Goal: Task Accomplishment & Management: Use online tool/utility

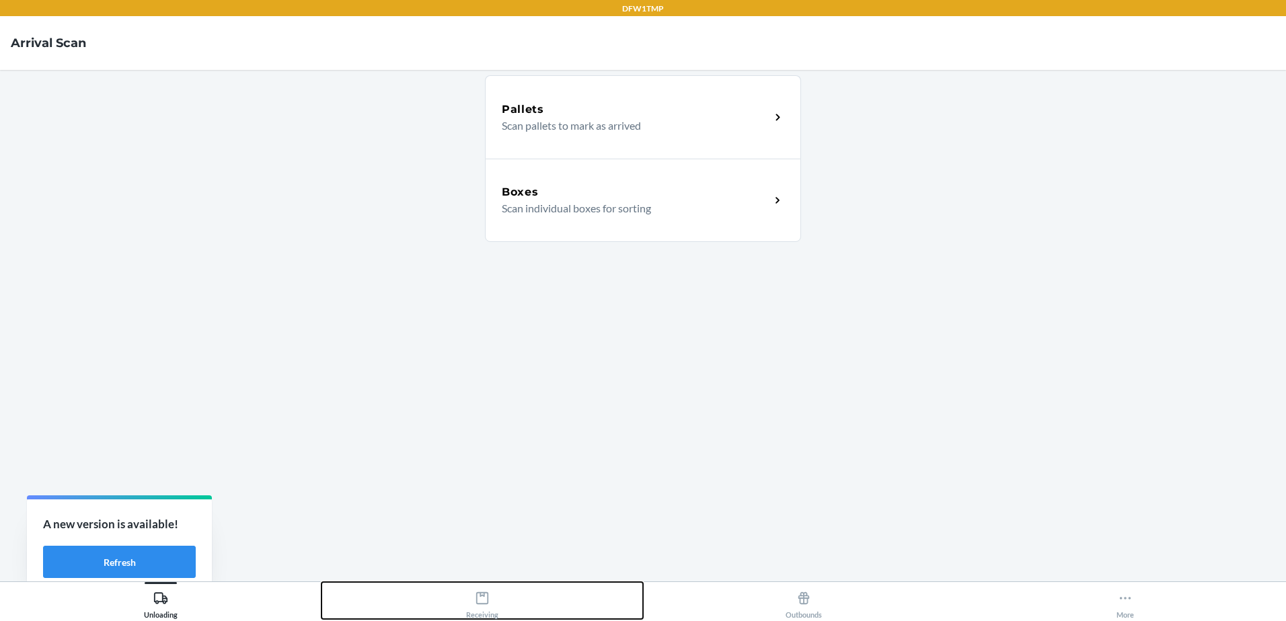
click at [494, 605] on div "Receiving" at bounding box center [482, 603] width 32 height 34
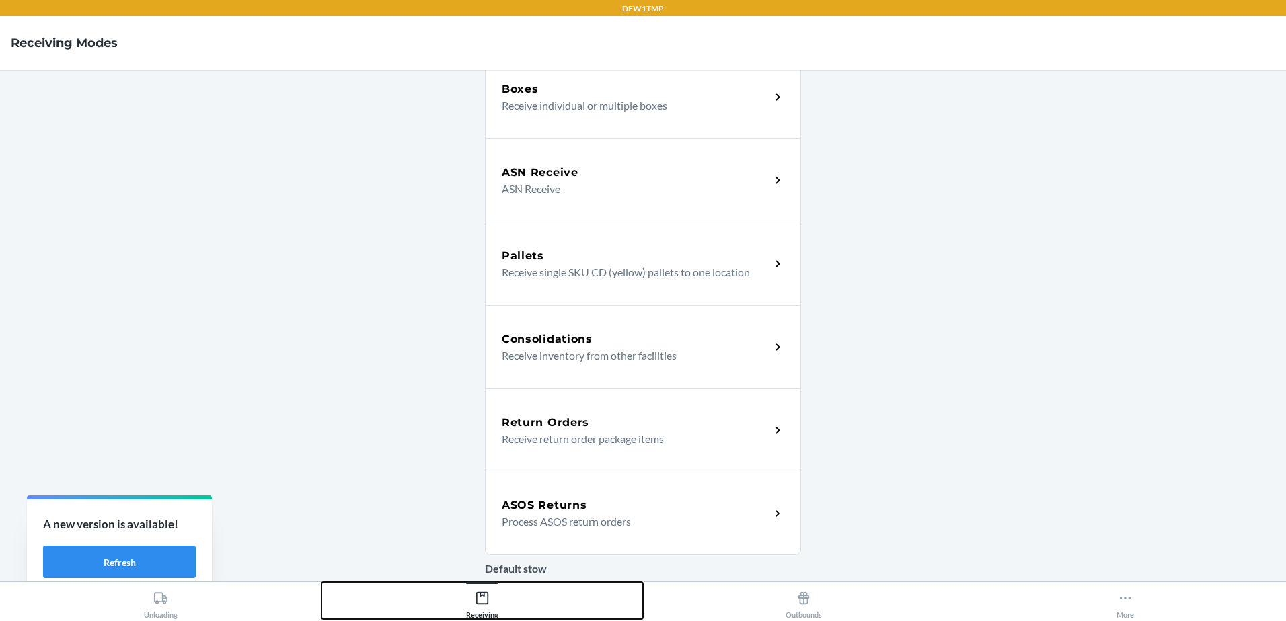
scroll to position [316, 0]
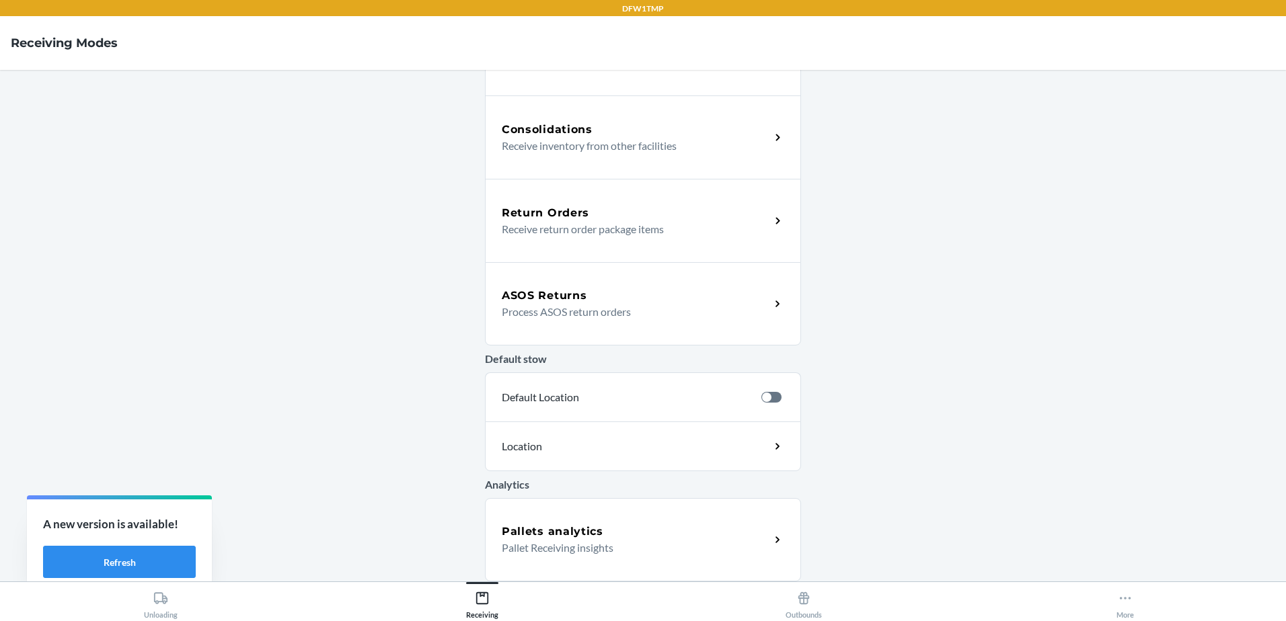
click at [595, 296] on div "ASOS Returns" at bounding box center [636, 296] width 268 height 16
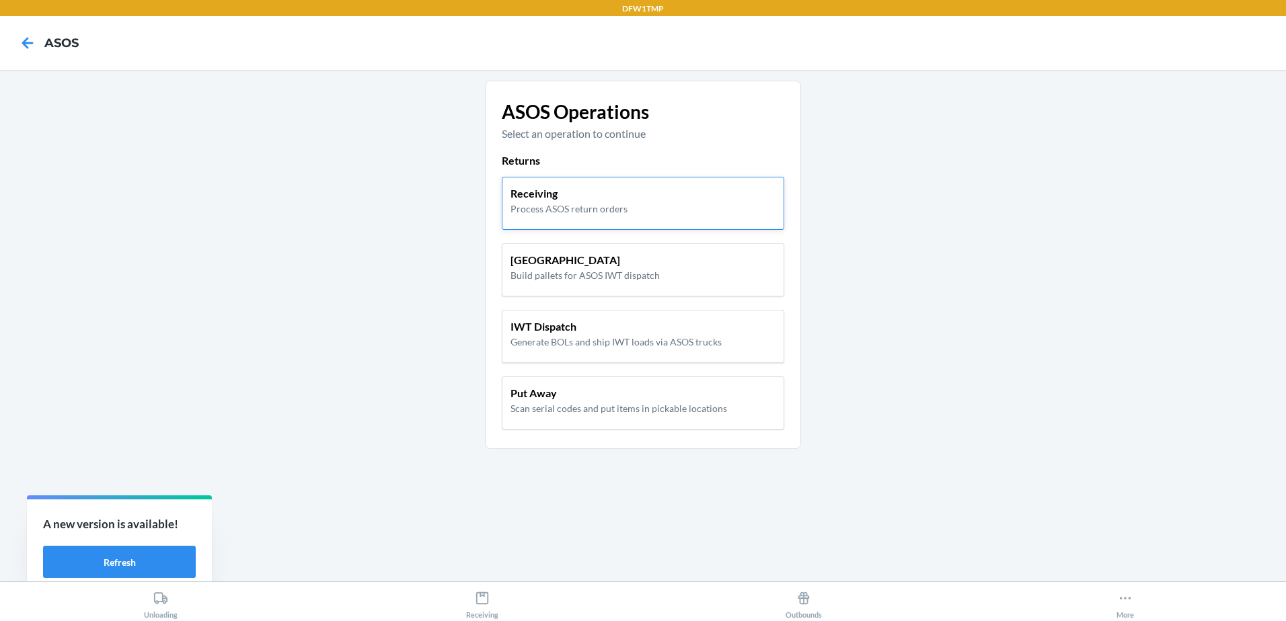
click at [603, 201] on p "Receiving" at bounding box center [568, 194] width 117 height 16
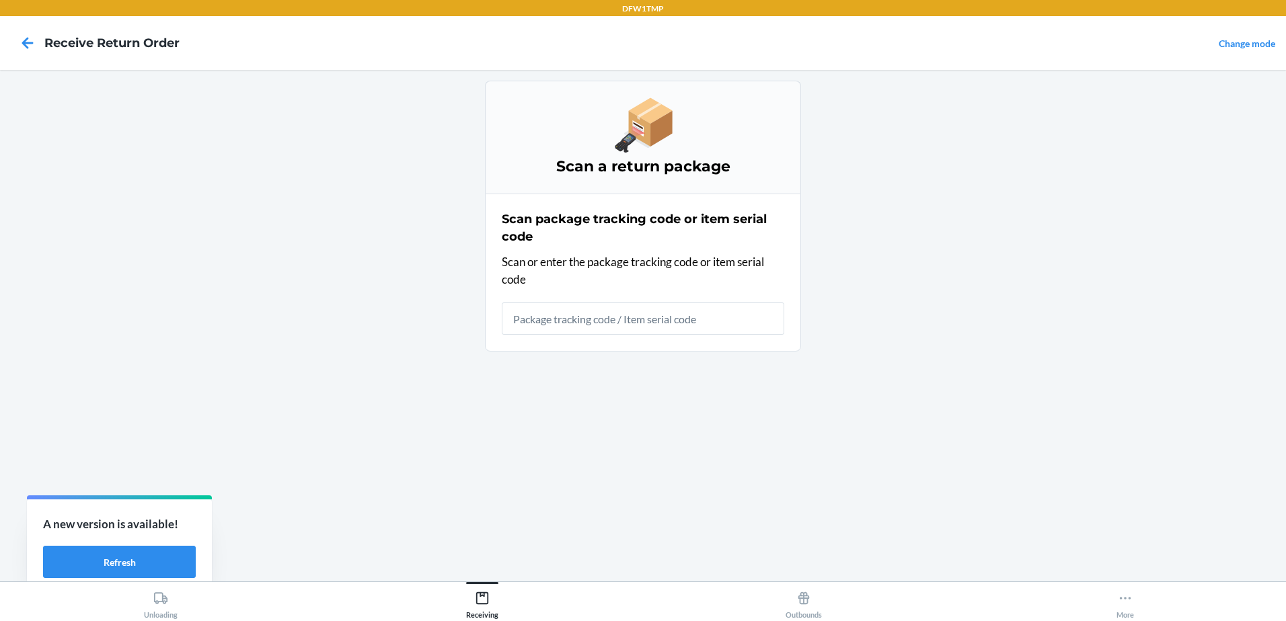
click at [708, 322] on input "text" at bounding box center [643, 319] width 282 height 32
click at [576, 324] on input "text" at bounding box center [643, 319] width 282 height 32
drag, startPoint x: 585, startPoint y: 323, endPoint x: 612, endPoint y: 318, distance: 27.3
click at [588, 323] on input "text" at bounding box center [643, 319] width 282 height 32
click at [612, 318] on input "text" at bounding box center [643, 319] width 282 height 32
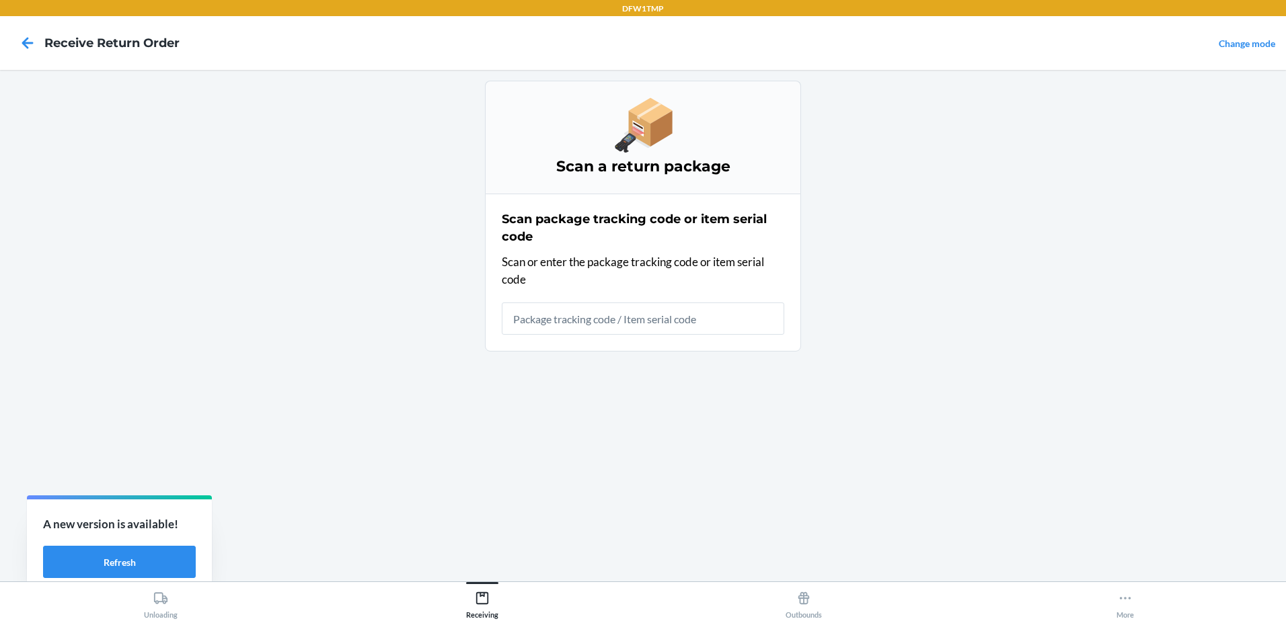
drag, startPoint x: 648, startPoint y: 329, endPoint x: 663, endPoint y: 328, distance: 14.9
click at [653, 329] on input "text" at bounding box center [643, 319] width 282 height 32
click at [686, 326] on input "text" at bounding box center [643, 319] width 282 height 32
click at [687, 325] on input "text" at bounding box center [643, 319] width 282 height 32
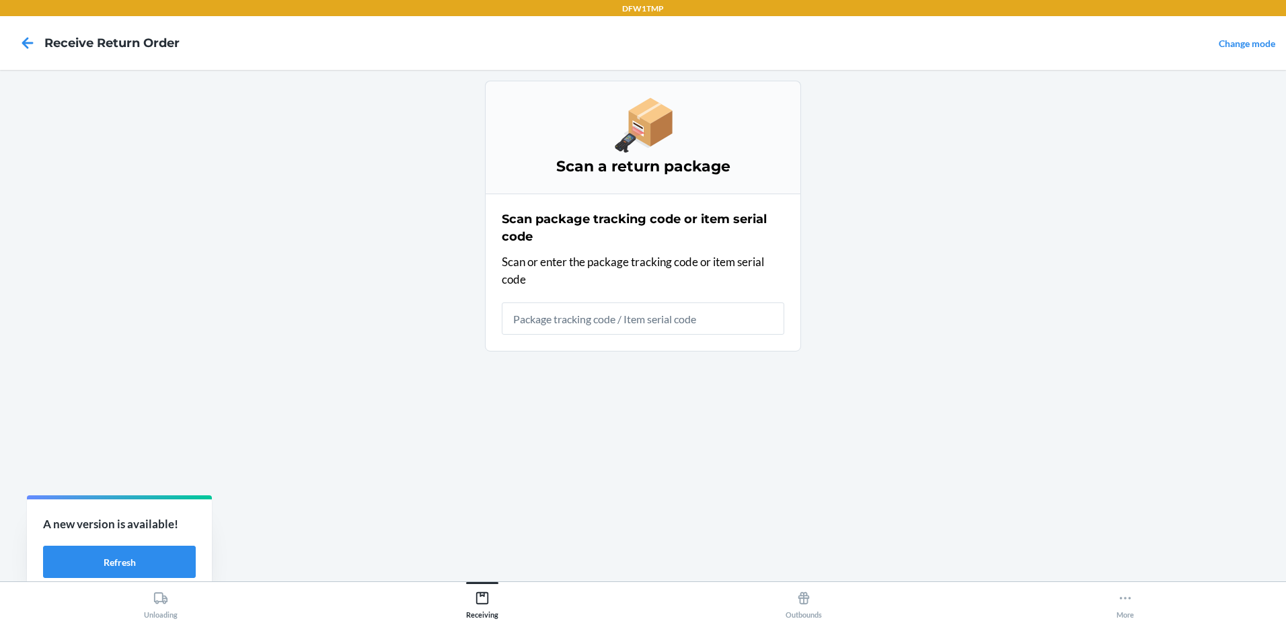
click at [730, 329] on input "text" at bounding box center [643, 319] width 282 height 32
click at [28, 47] on icon at bounding box center [27, 43] width 23 height 23
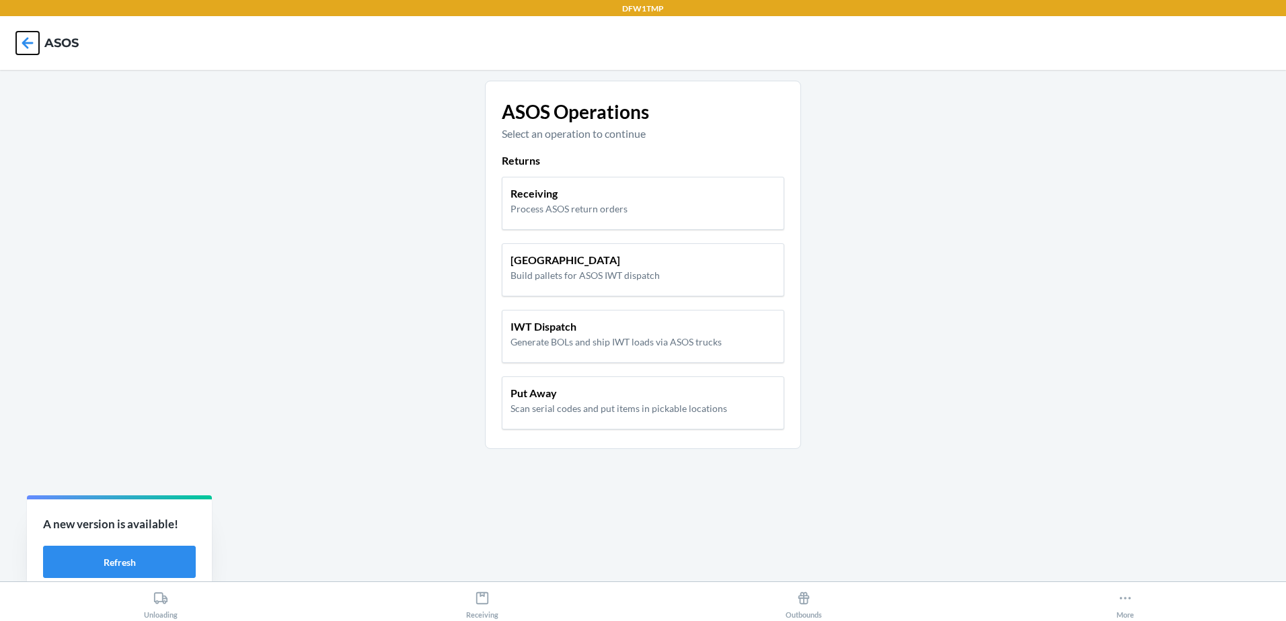
click at [22, 40] on icon at bounding box center [27, 43] width 23 height 23
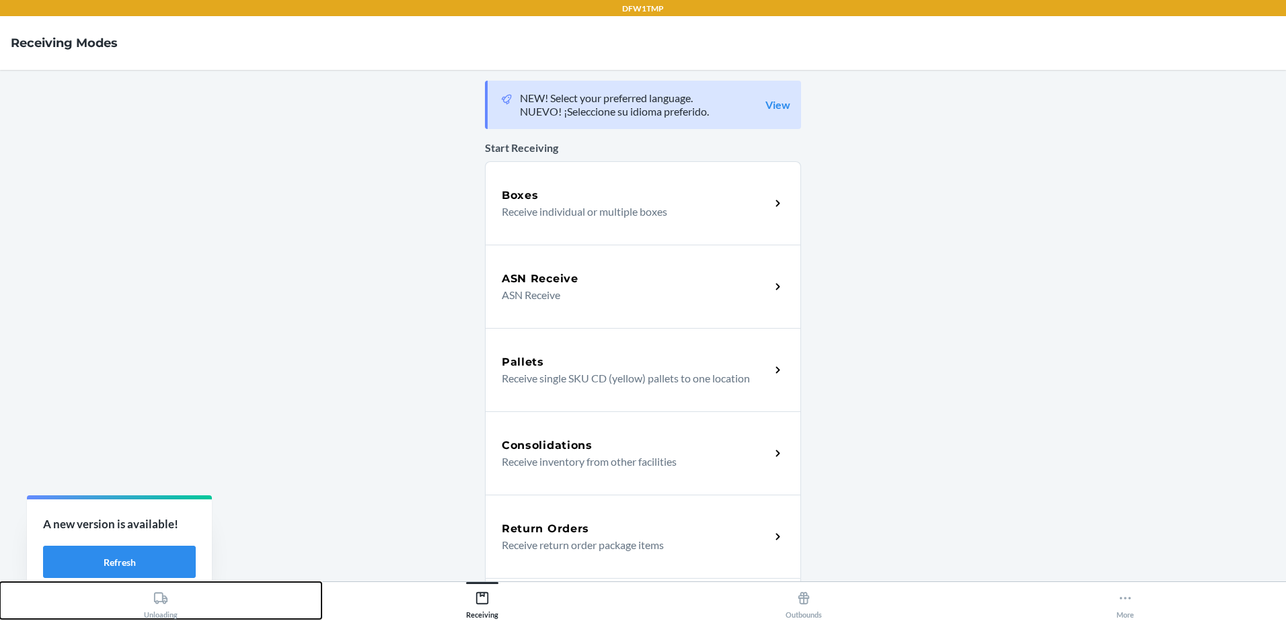
click at [151, 595] on div "Unloading" at bounding box center [161, 603] width 34 height 34
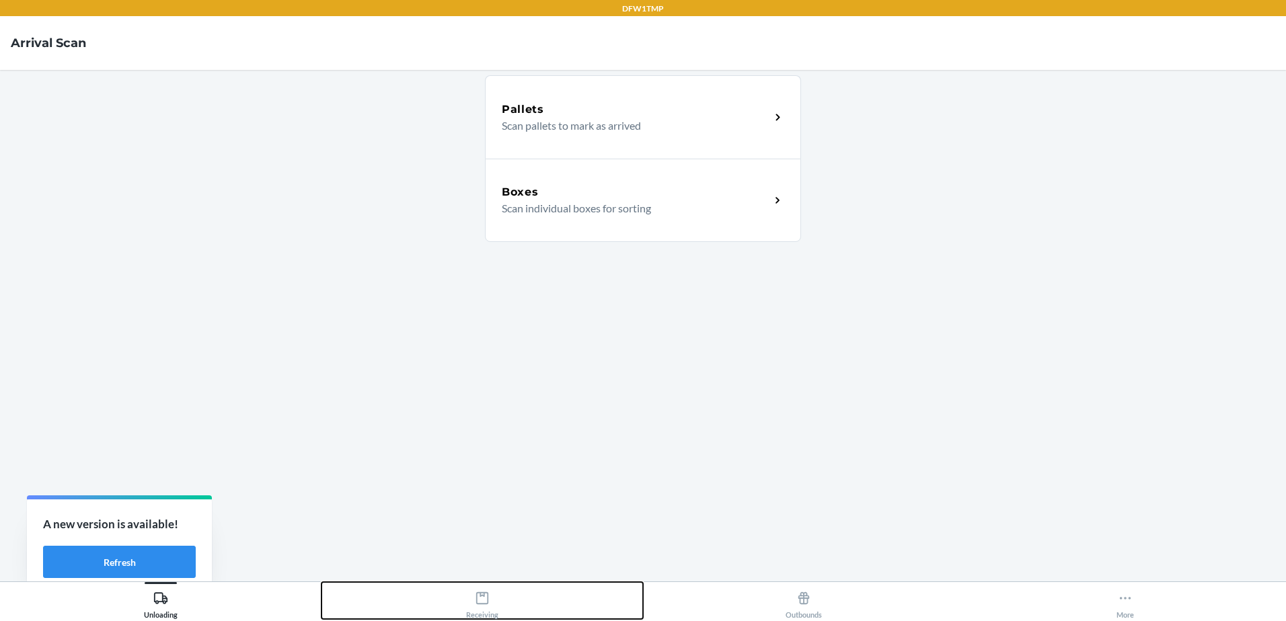
drag, startPoint x: 481, startPoint y: 614, endPoint x: 485, endPoint y: 608, distance: 7.3
click at [481, 613] on div "Receiving" at bounding box center [482, 603] width 32 height 34
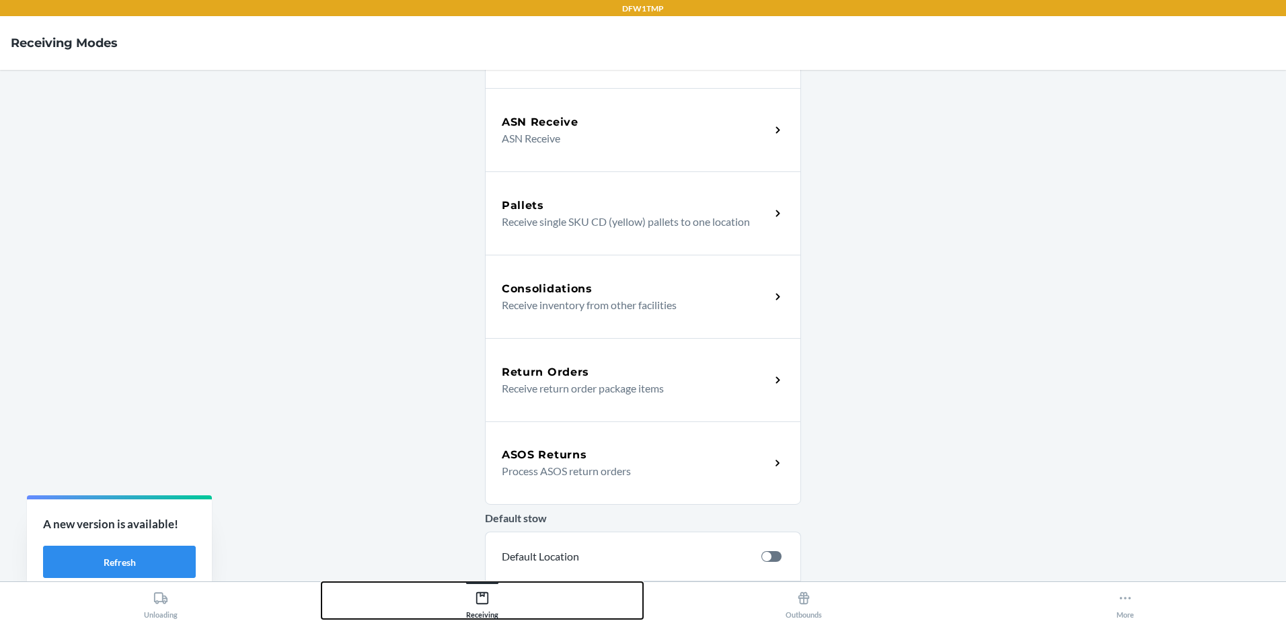
scroll to position [202, 0]
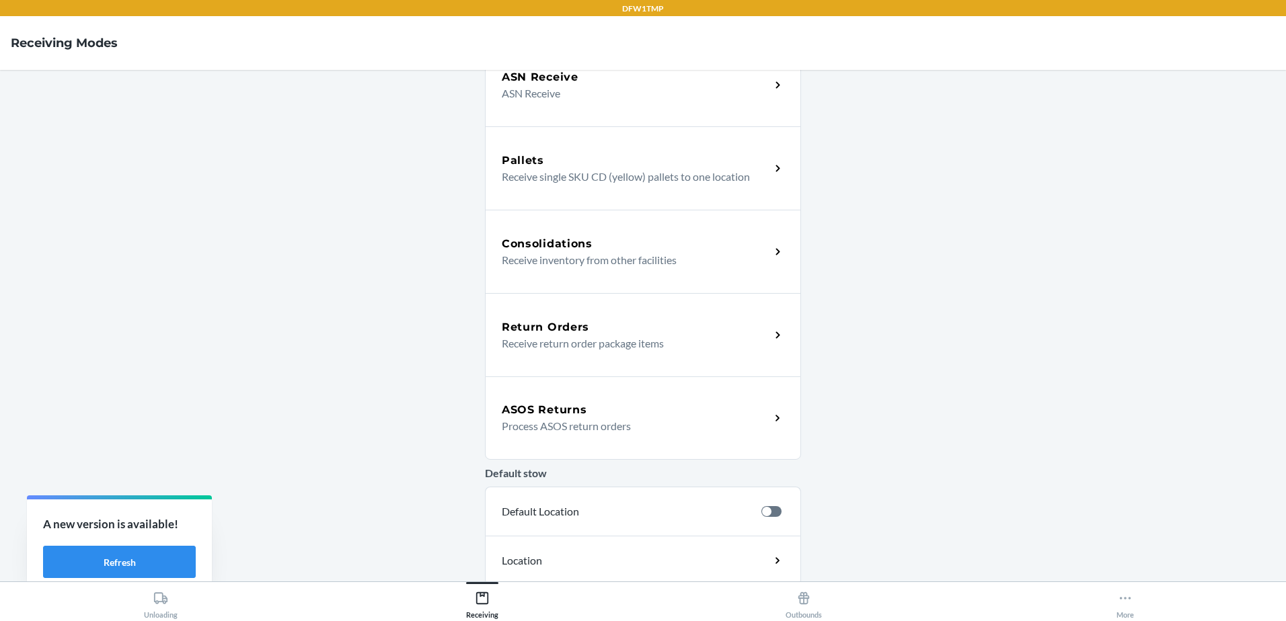
click at [630, 428] on p "Process ASOS return orders" at bounding box center [631, 426] width 258 height 16
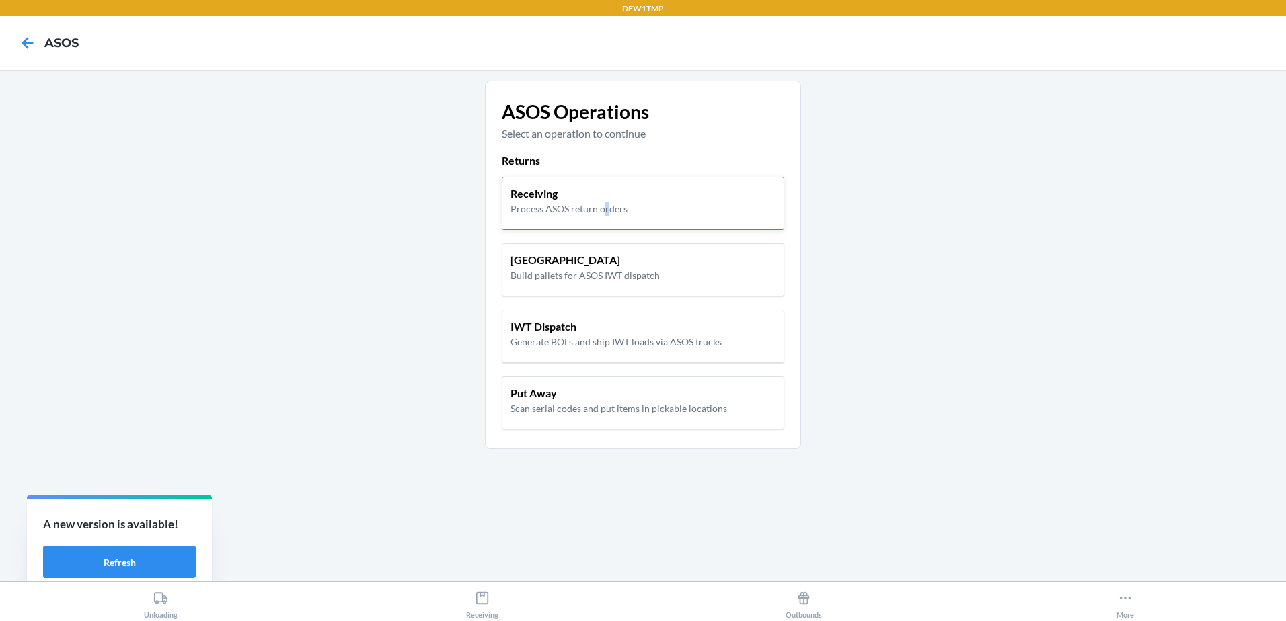
click at [606, 206] on p "Process ASOS return orders" at bounding box center [568, 209] width 117 height 14
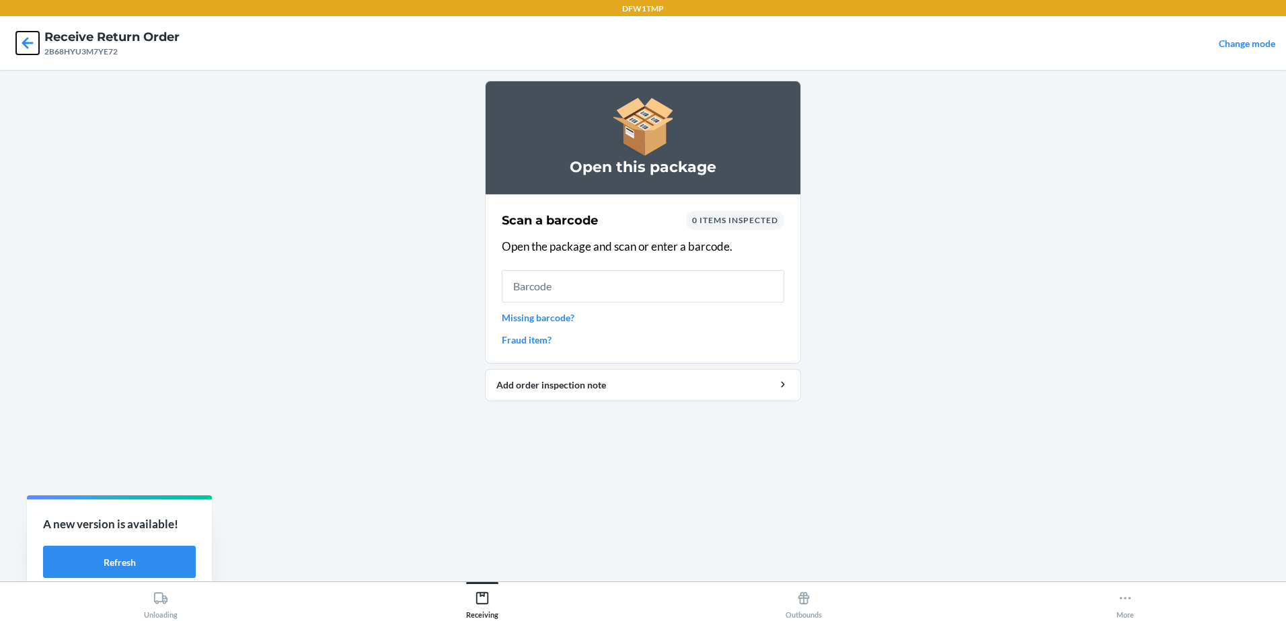
click at [30, 46] on icon at bounding box center [27, 43] width 23 height 23
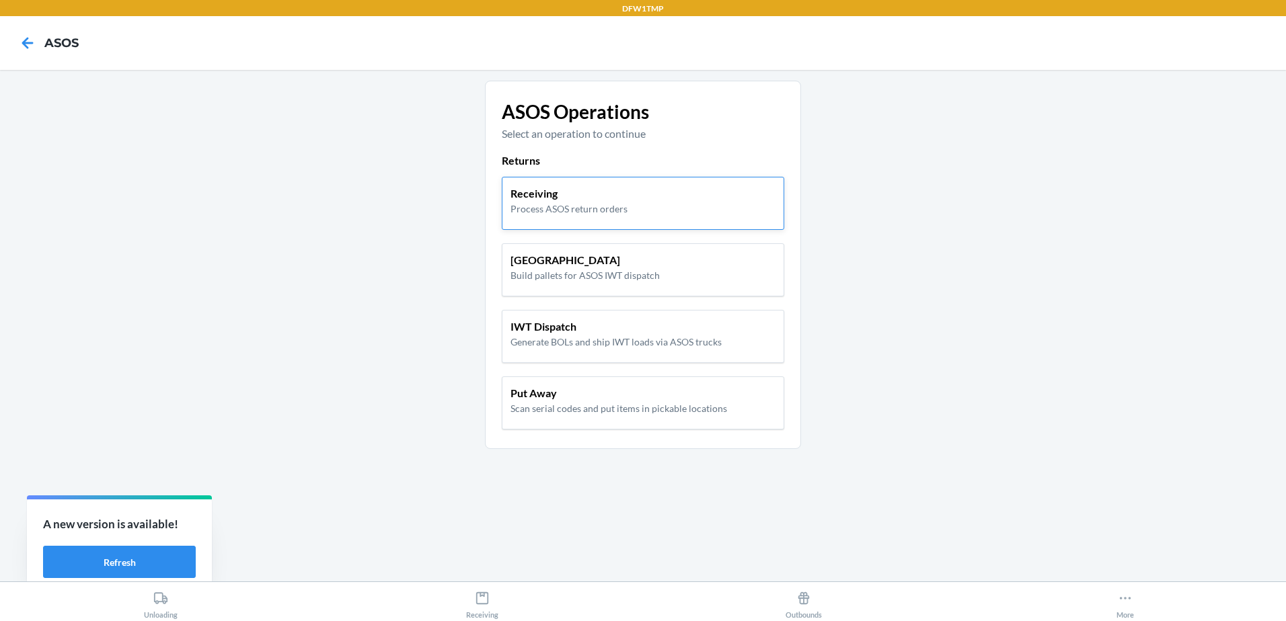
click at [710, 221] on div "Receiving Process ASOS return orders" at bounding box center [643, 203] width 282 height 53
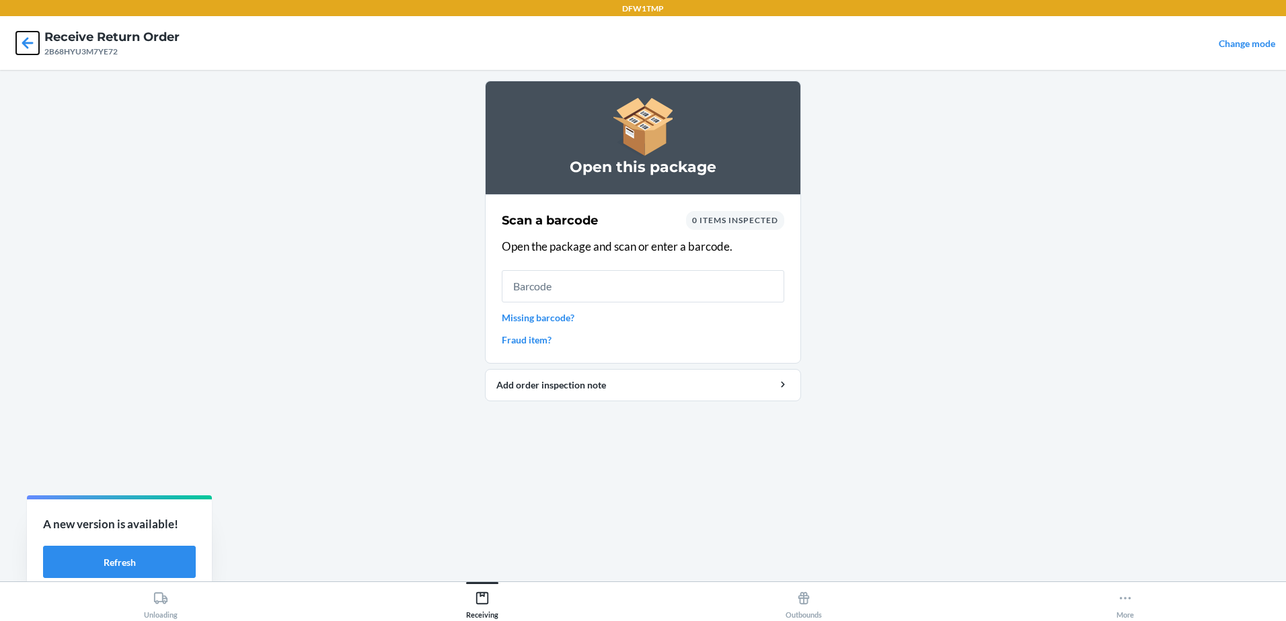
drag, startPoint x: 32, startPoint y: 43, endPoint x: 14, endPoint y: 44, distance: 18.2
click at [27, 41] on icon at bounding box center [27, 43] width 23 height 23
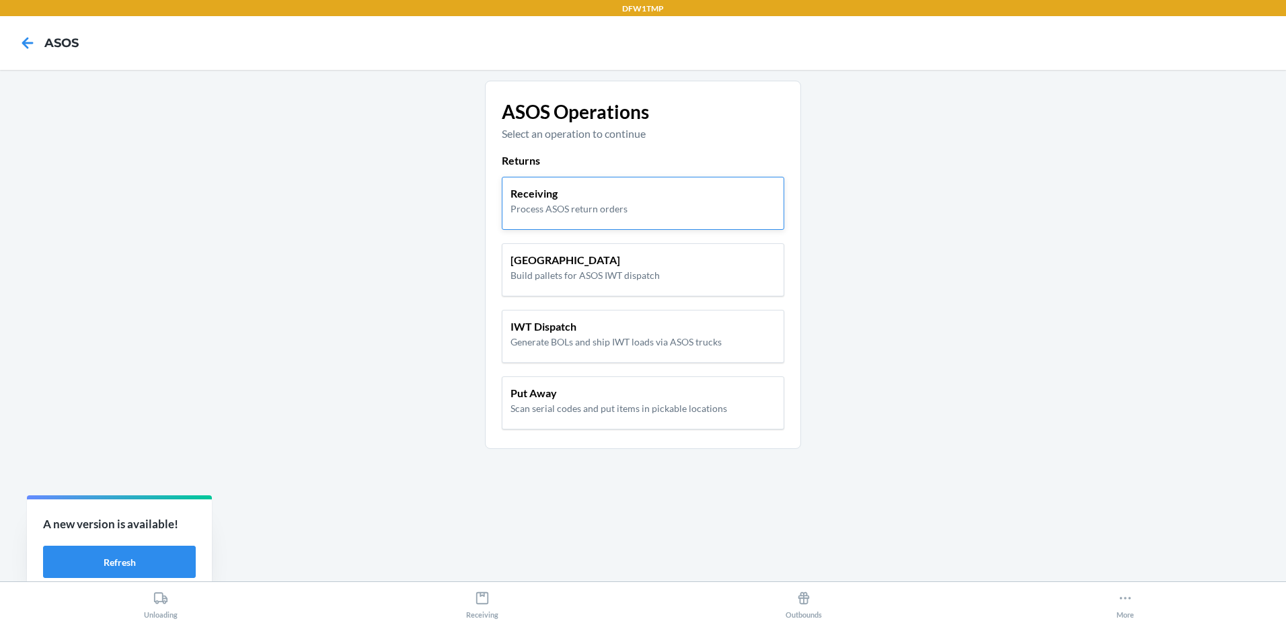
click at [597, 195] on p "Receiving" at bounding box center [568, 194] width 117 height 16
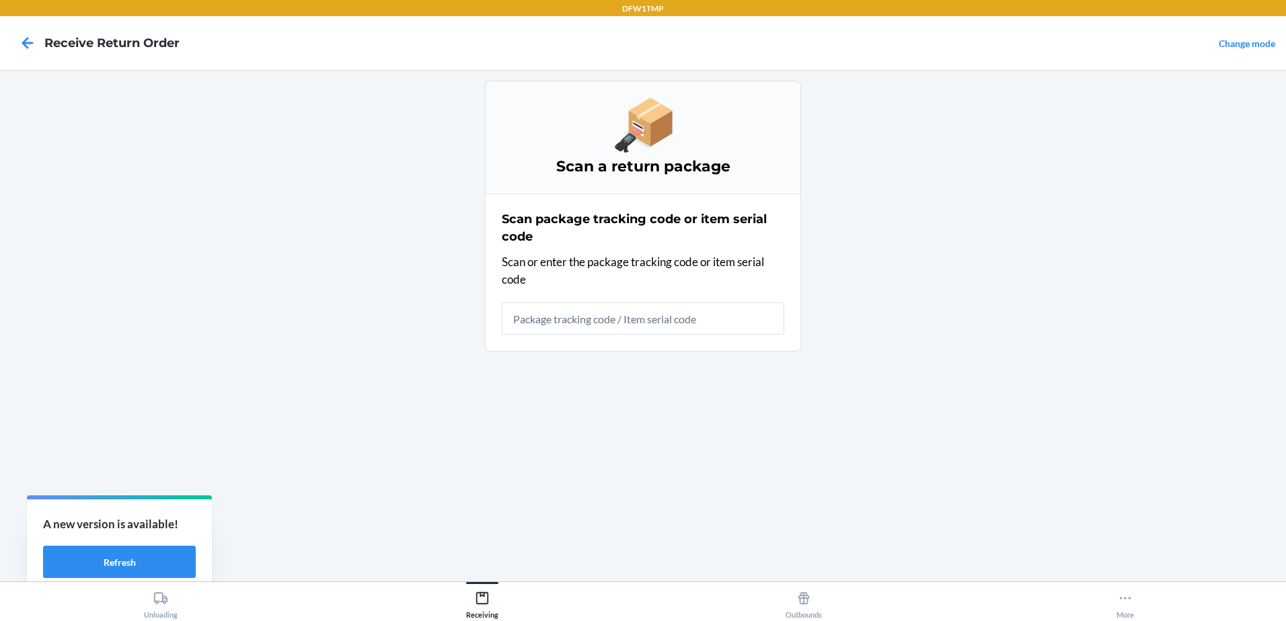
click at [465, 621] on html "DFW1TMP Receive Return Order Change mode Scan a return package Scan package tra…" at bounding box center [643, 310] width 1286 height 621
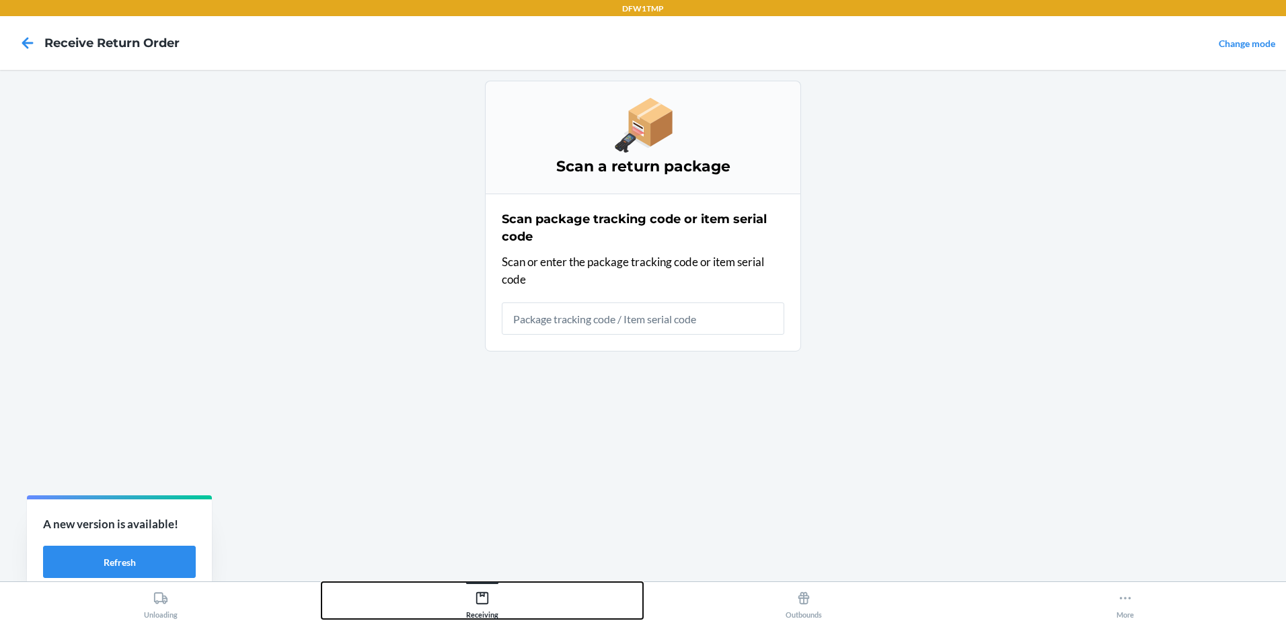
click at [478, 599] on icon at bounding box center [482, 598] width 15 height 15
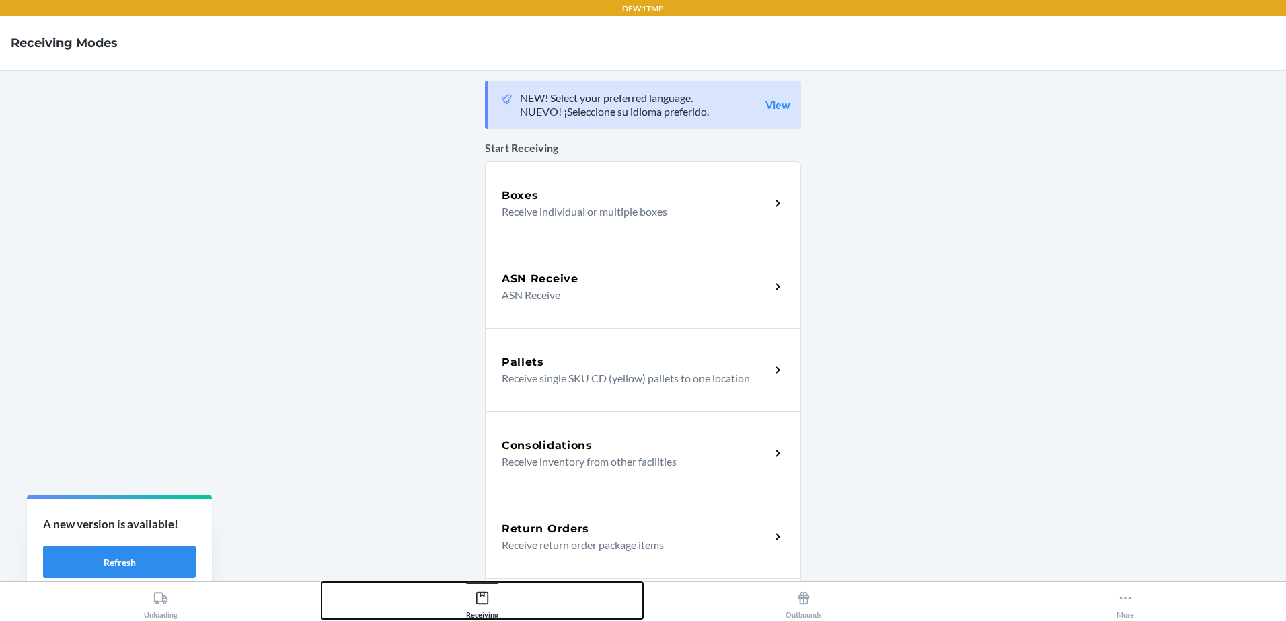
click at [478, 599] on icon at bounding box center [482, 598] width 15 height 15
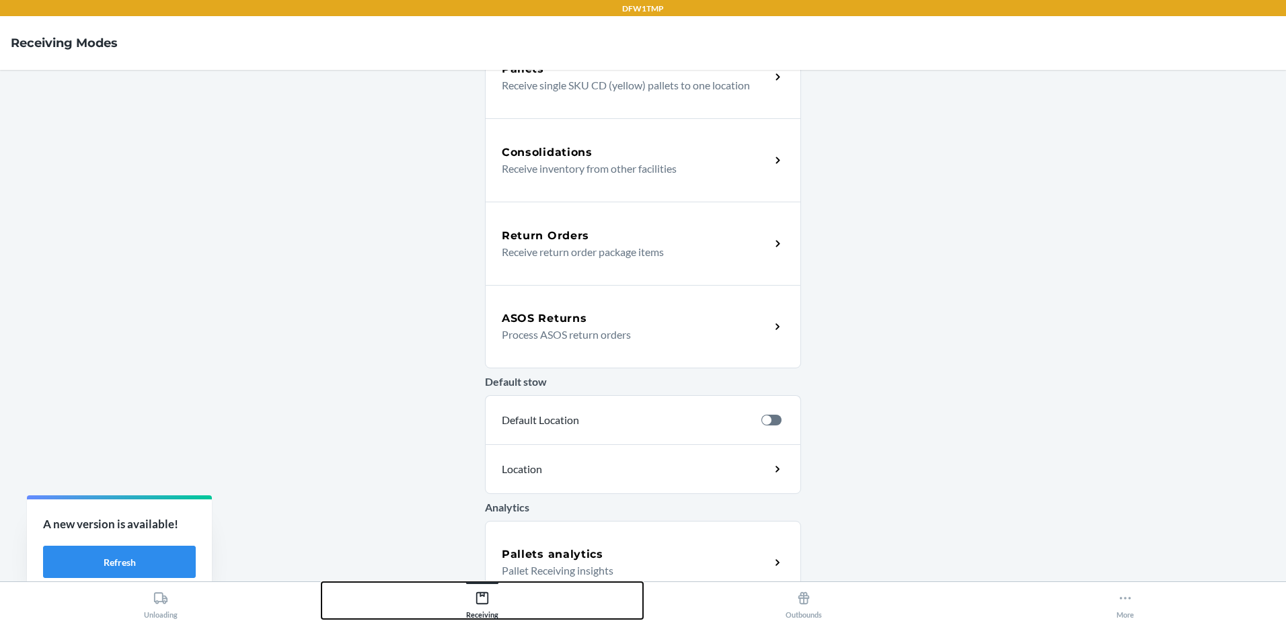
scroll to position [316, 0]
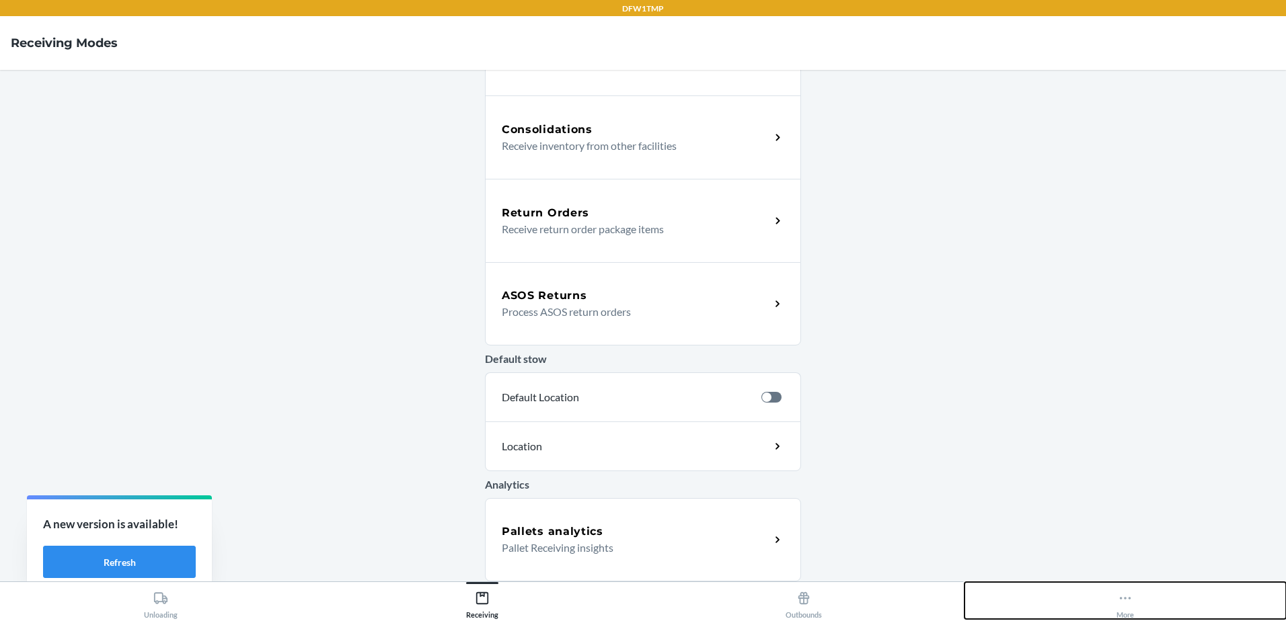
click at [1130, 597] on icon at bounding box center [1125, 598] width 15 height 15
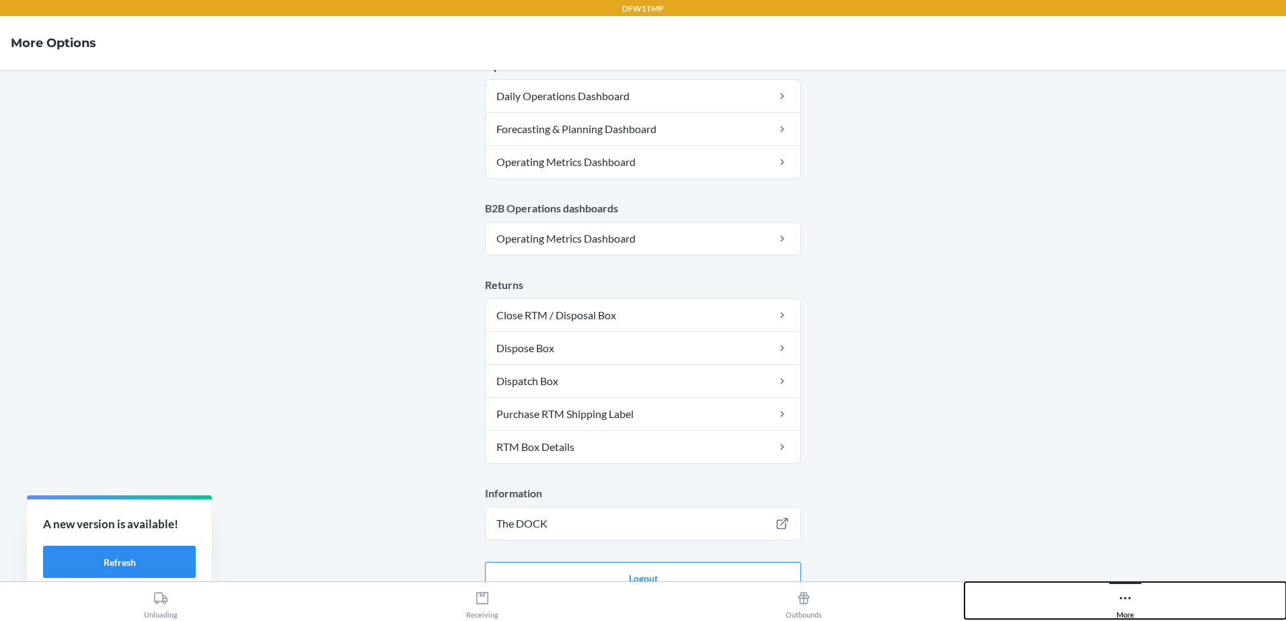
scroll to position [671, 0]
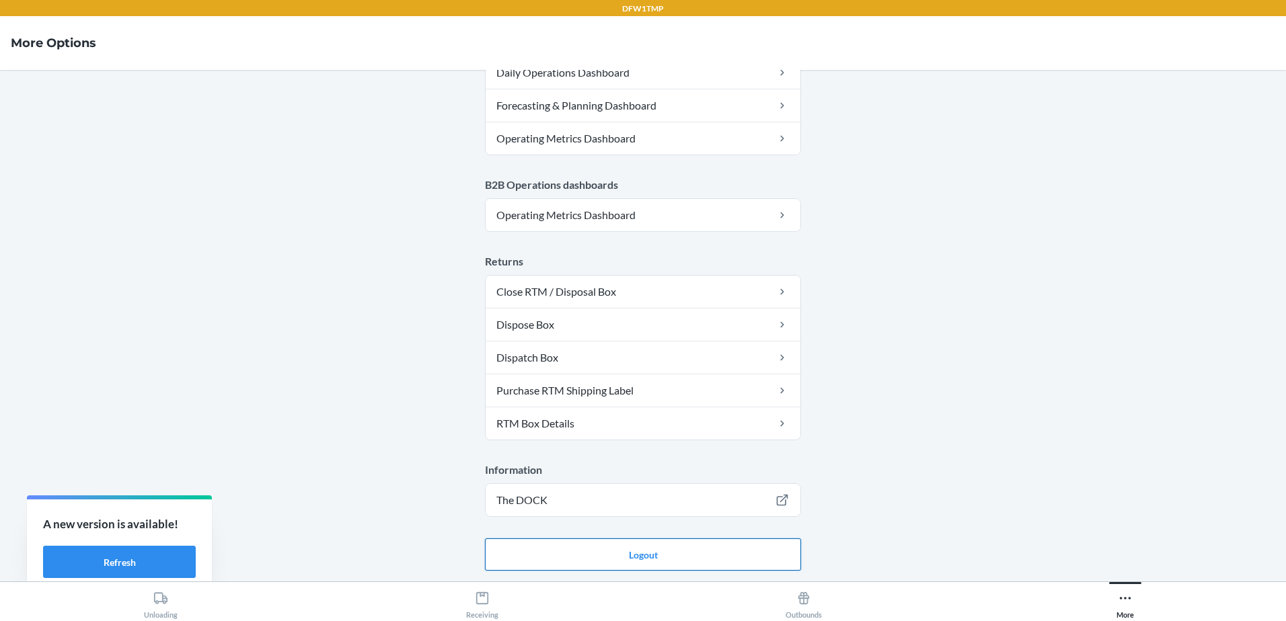
click at [607, 557] on button "Logout" at bounding box center [643, 555] width 316 height 32
